Goal: Connect with others: Connect with others

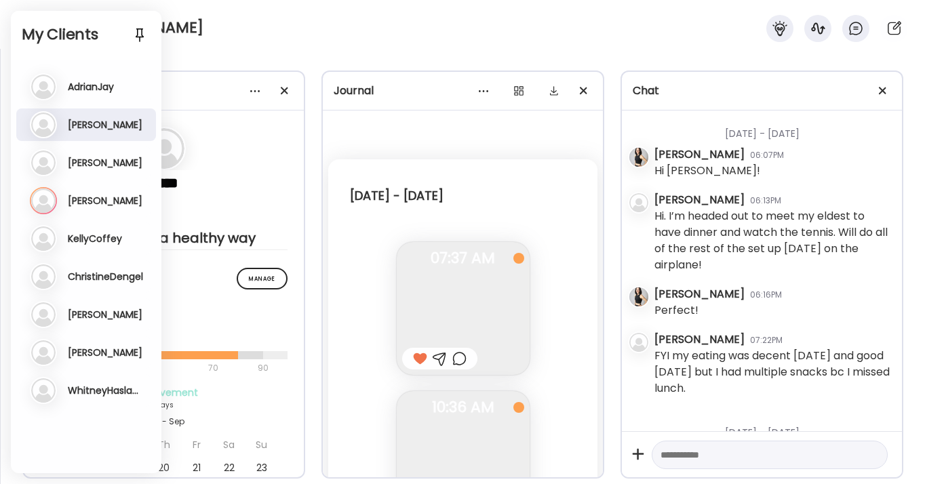
scroll to position [755, 0]
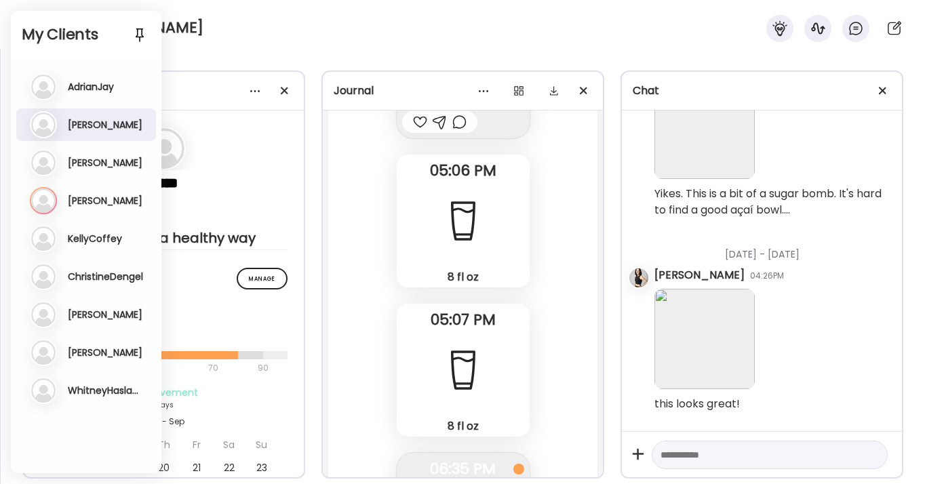
click at [233, 33] on div "[PERSON_NAME]" at bounding box center [462, 24] width 925 height 49
click at [93, 90] on h3 "AdrianJay" at bounding box center [91, 87] width 46 height 12
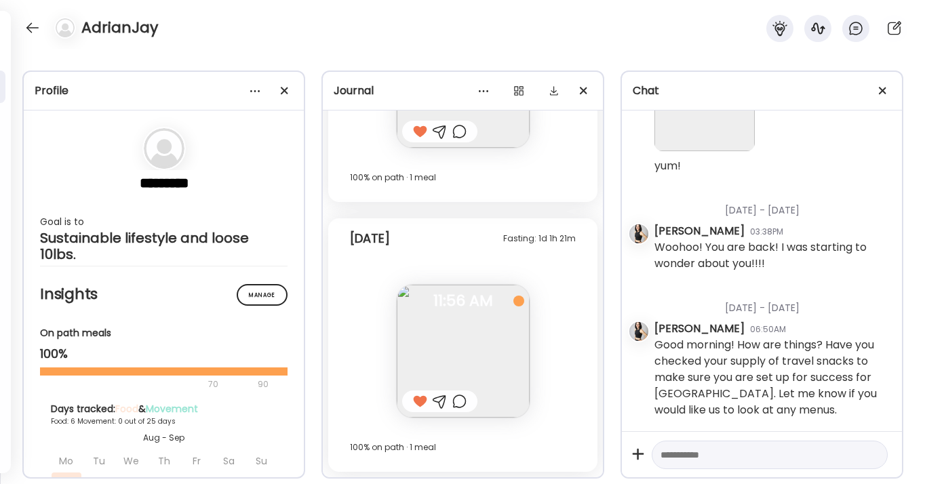
scroll to position [13483, 0]
click at [31, 19] on div at bounding box center [33, 28] width 22 height 22
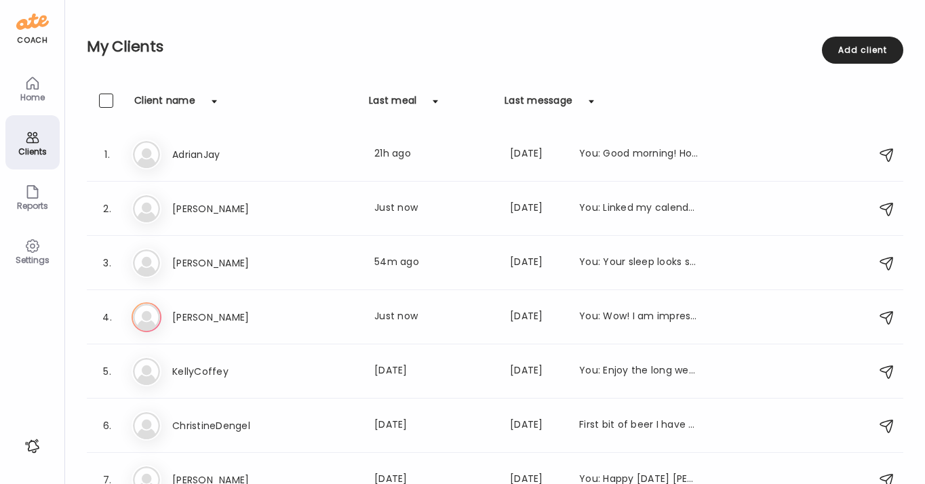
click at [26, 155] on div "Clients" at bounding box center [32, 151] width 49 height 9
click at [195, 214] on h3 "[PERSON_NAME]" at bounding box center [231, 209] width 119 height 16
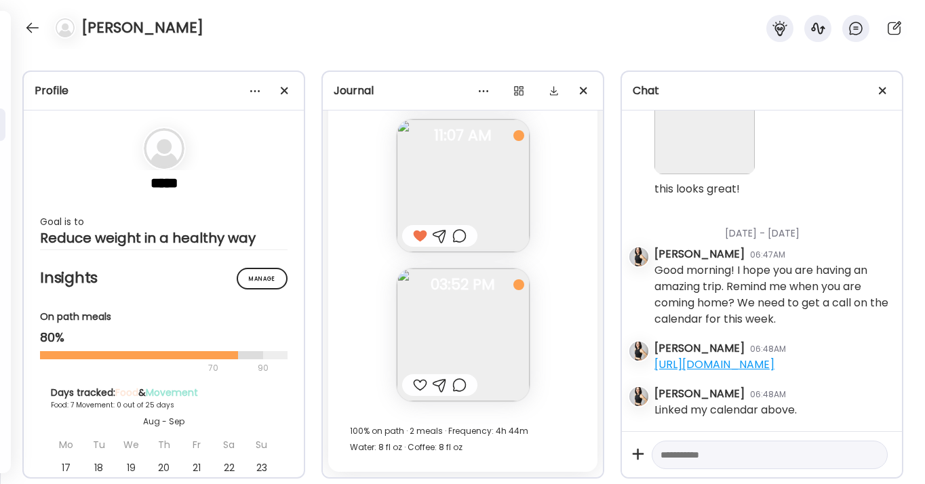
scroll to position [1002, 0]
click at [420, 387] on div at bounding box center [420, 385] width 14 height 16
click at [29, 24] on div at bounding box center [33, 28] width 22 height 22
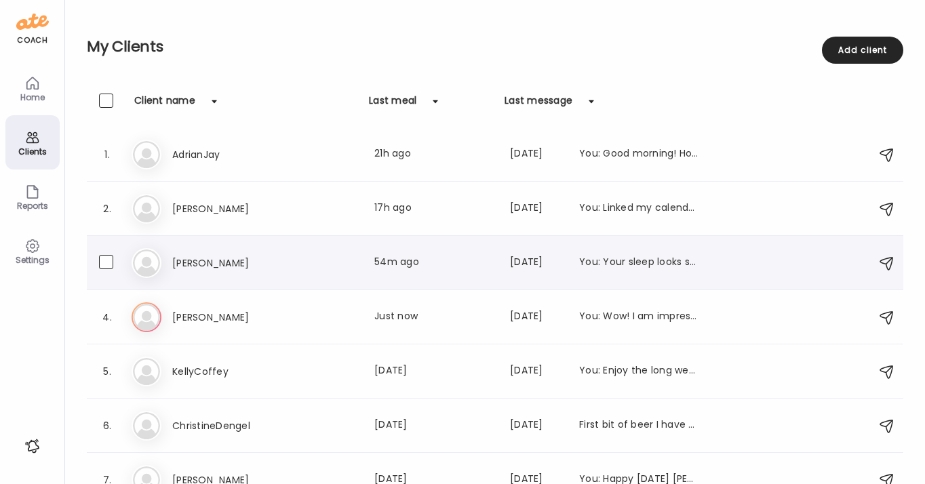
click at [203, 264] on h3 "[PERSON_NAME]" at bounding box center [231, 263] width 119 height 16
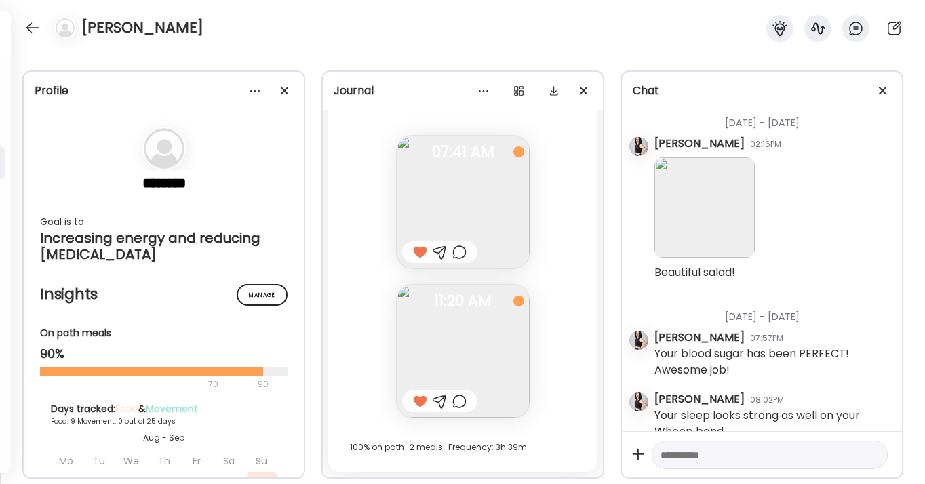
scroll to position [2347, 0]
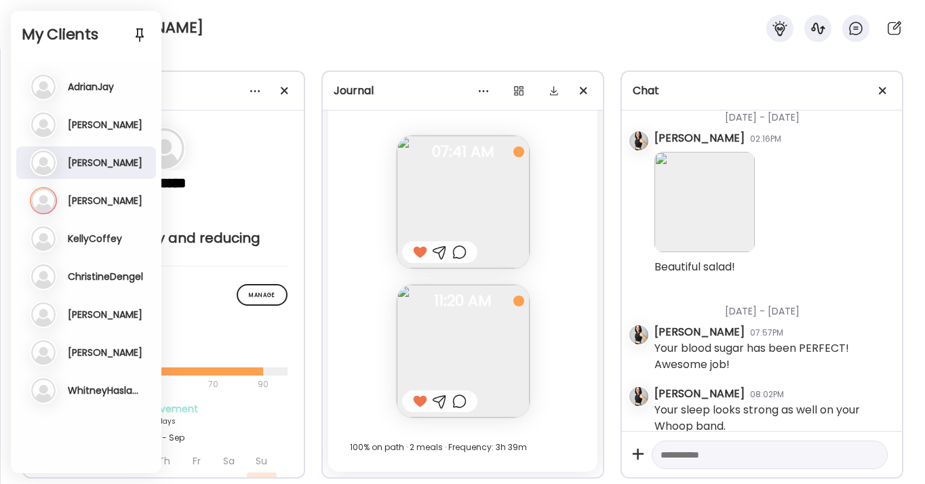
click at [87, 200] on h3 "[PERSON_NAME]" at bounding box center [105, 201] width 75 height 12
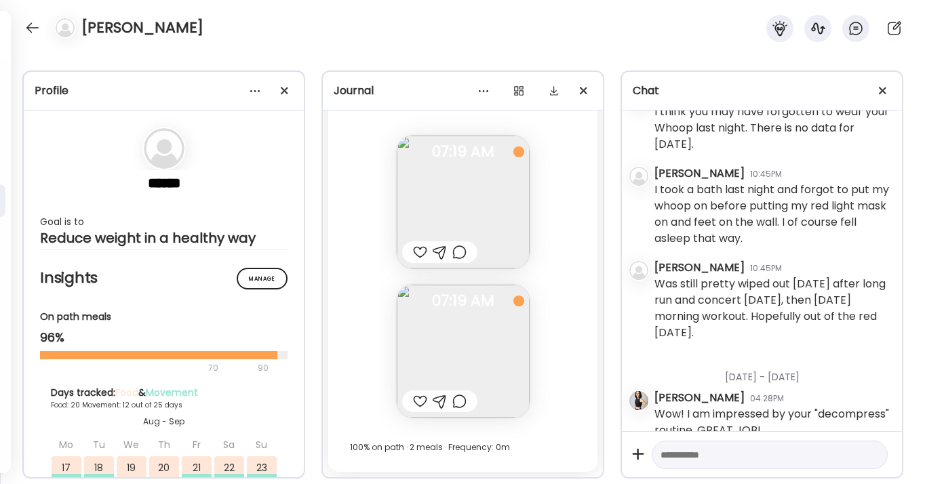
scroll to position [20973, 0]
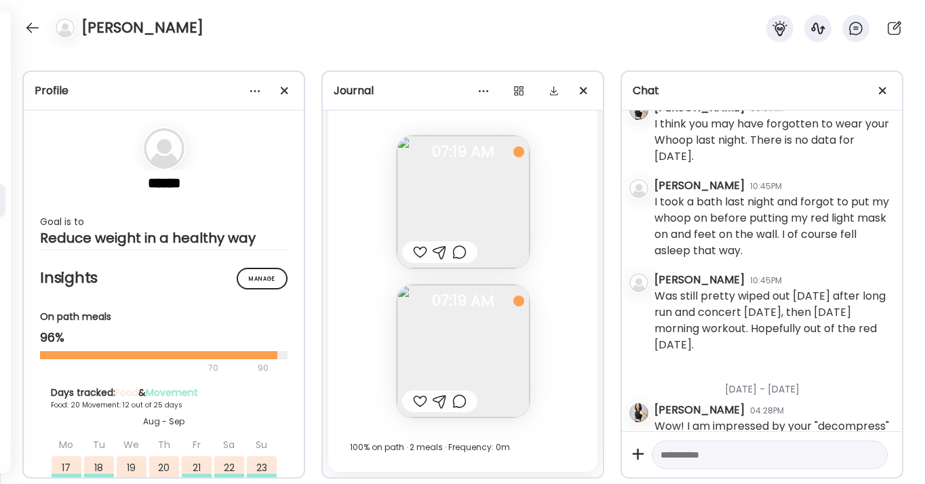
click at [420, 252] on div at bounding box center [420, 252] width 14 height 16
click at [420, 404] on div at bounding box center [420, 401] width 14 height 16
click at [31, 28] on div at bounding box center [33, 28] width 22 height 22
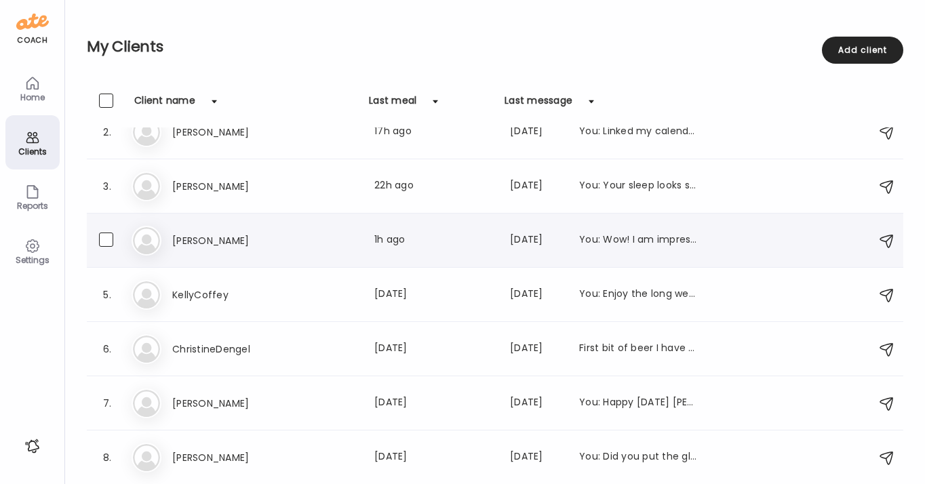
scroll to position [78, 0]
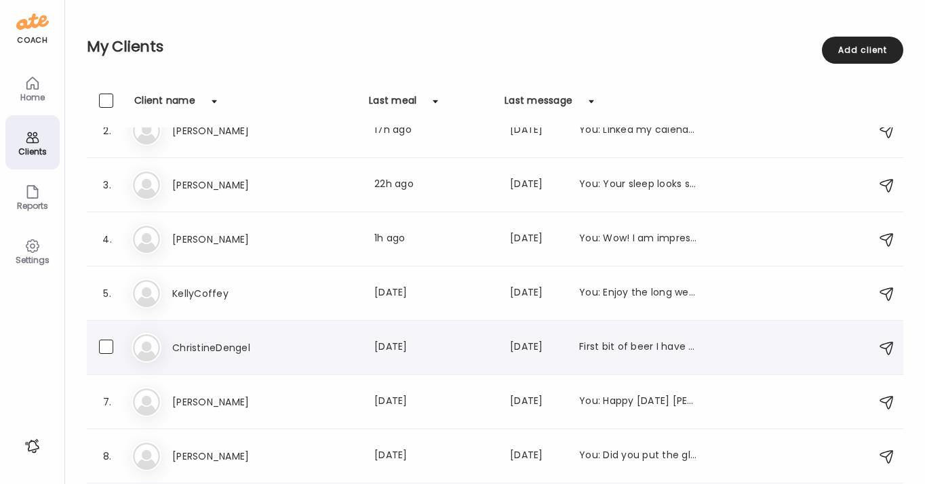
click at [200, 348] on h3 "ChristineDengel" at bounding box center [231, 348] width 119 height 16
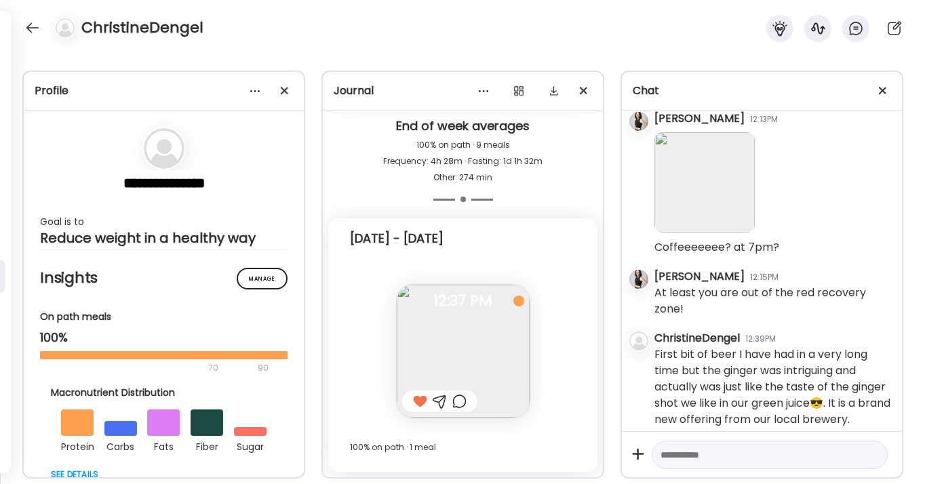
scroll to position [5415, 0]
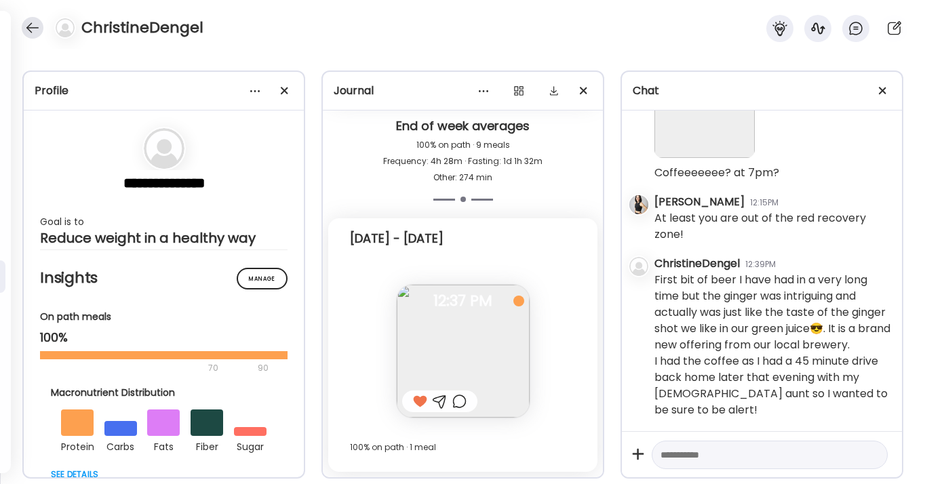
click at [34, 30] on div at bounding box center [33, 28] width 22 height 22
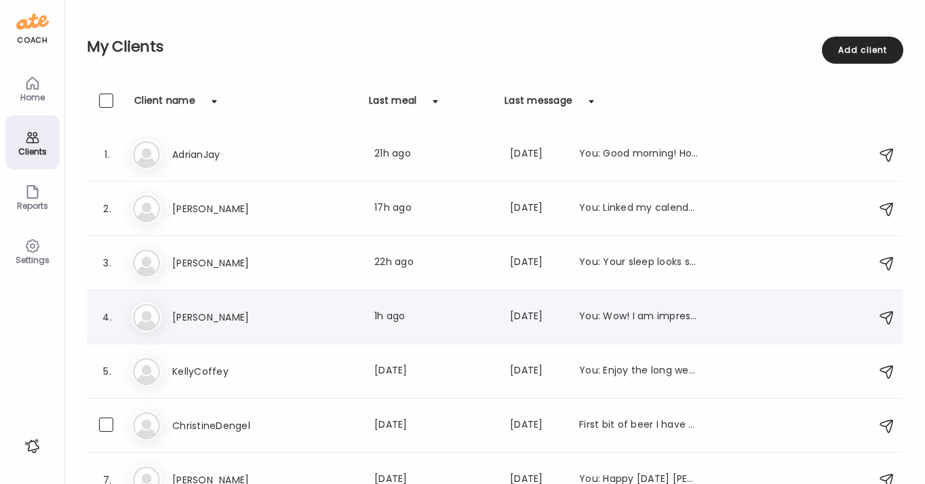
scroll to position [0, 0]
